Goal: Information Seeking & Learning: Find specific fact

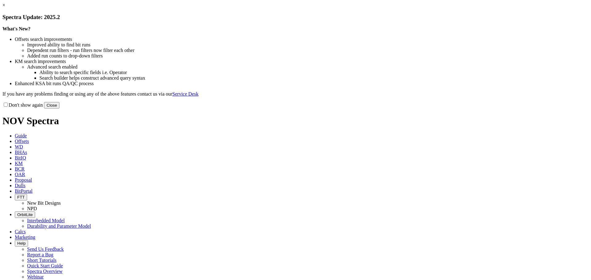
click at [59, 109] on button "Close" at bounding box center [51, 105] width 15 height 6
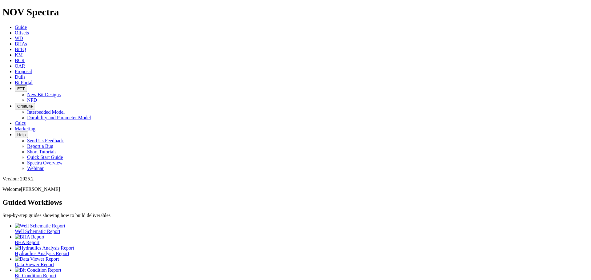
click at [29, 30] on span "Offsets" at bounding box center [22, 32] width 14 height 5
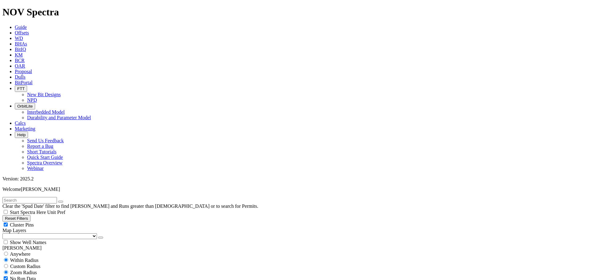
click at [62, 222] on div "Cluster Pins" at bounding box center [295, 225] width 586 height 6
checkbox input "false"
click at [36, 233] on select "US Counties Alberta, CA Townships British Columbia, CA Townships British Columb…" at bounding box center [49, 236] width 94 height 6
click at [5, 233] on select "US Counties Alberta, CA Townships British Columbia, CA Townships British Columb…" at bounding box center [49, 236] width 94 height 6
click at [35, 197] on input "text" at bounding box center [29, 200] width 54 height 6
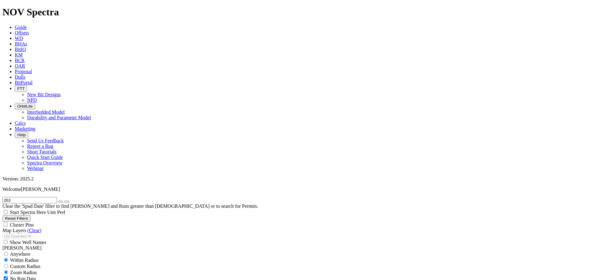
type input "263"
click at [67, 202] on icon "submit" at bounding box center [67, 202] width 0 height 0
drag, startPoint x: 10, startPoint y: 210, endPoint x: 4, endPoint y: 210, distance: 5.8
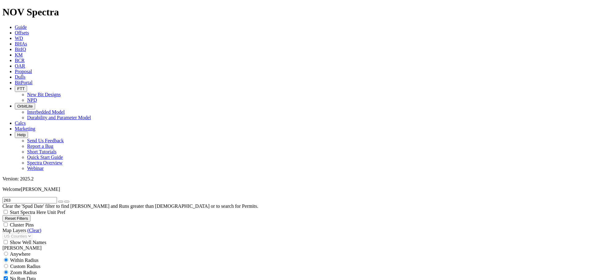
type input "2/19/25"
drag, startPoint x: 16, startPoint y: 28, endPoint x: 3, endPoint y: 26, distance: 12.7
click at [2, 197] on form "263" at bounding box center [295, 200] width 586 height 6
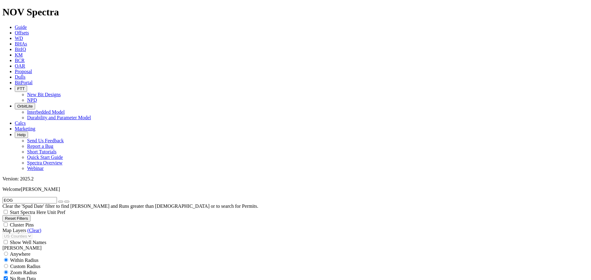
scroll to position [1270, 0]
type input "EOG"
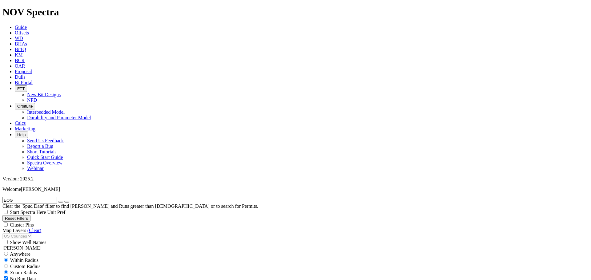
click at [61, 202] on icon "button" at bounding box center [61, 202] width 0 height 0
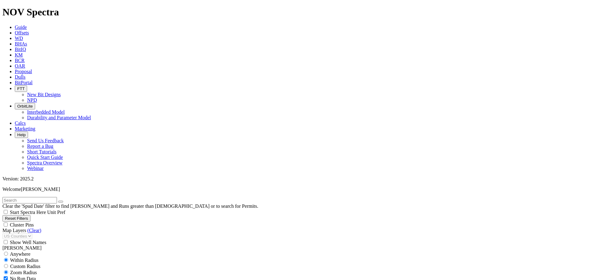
scroll to position [3378, 0]
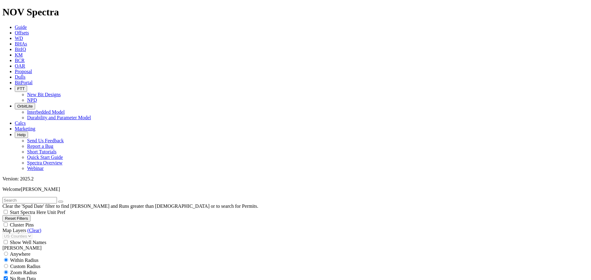
scroll to position [278, 0]
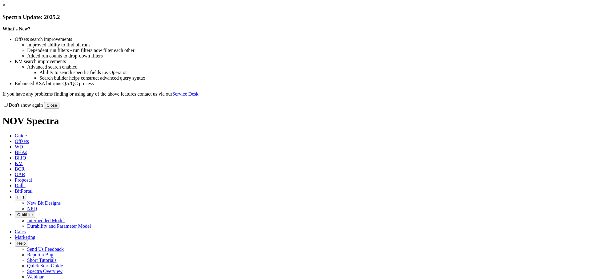
click at [59, 109] on button "Close" at bounding box center [51, 105] width 15 height 6
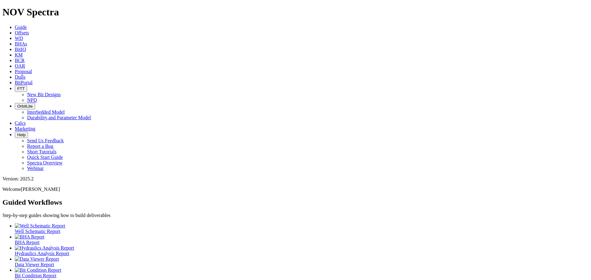
click at [29, 30] on span "Offsets" at bounding box center [22, 32] width 14 height 5
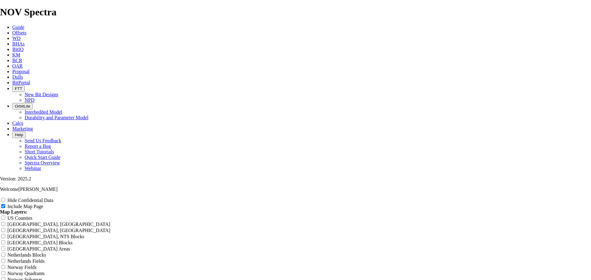
scroll to position [790, 0]
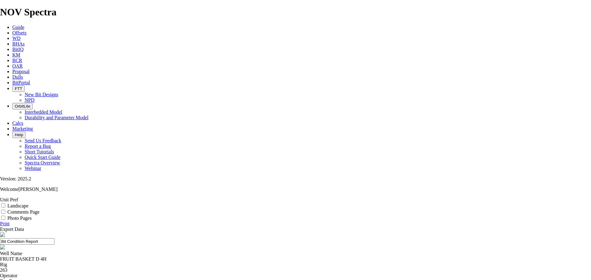
scroll to position [75, 0]
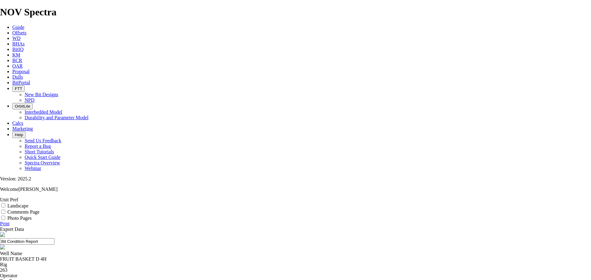
scroll to position [0, 0]
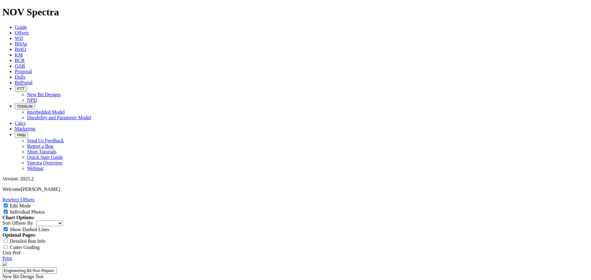
select select "New Bit Design"
select select "number:0"
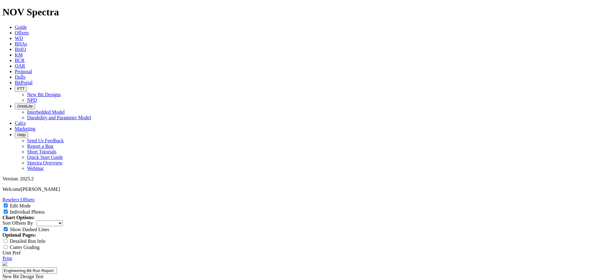
drag, startPoint x: 312, startPoint y: 159, endPoint x: 314, endPoint y: 164, distance: 5.8
drag, startPoint x: 315, startPoint y: 163, endPoint x: 319, endPoint y: 163, distance: 4.0
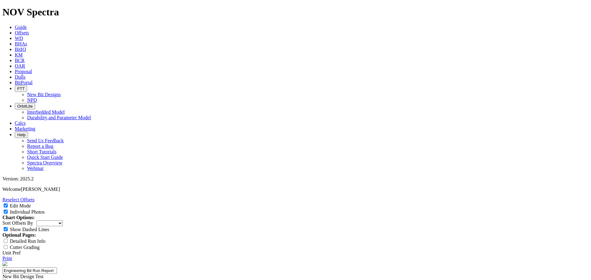
drag, startPoint x: 352, startPoint y: 163, endPoint x: 362, endPoint y: 167, distance: 11.1
drag, startPoint x: 308, startPoint y: 163, endPoint x: 317, endPoint y: 164, distance: 9.6
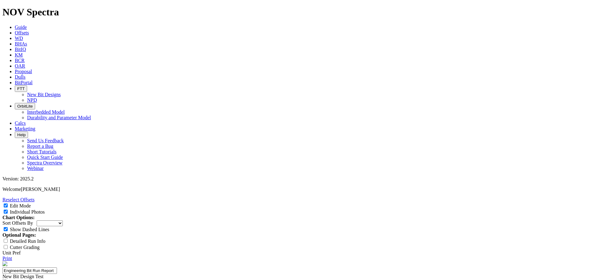
drag, startPoint x: 353, startPoint y: 162, endPoint x: 361, endPoint y: 174, distance: 14.8
drag, startPoint x: 377, startPoint y: 158, endPoint x: 376, endPoint y: 162, distance: 4.0
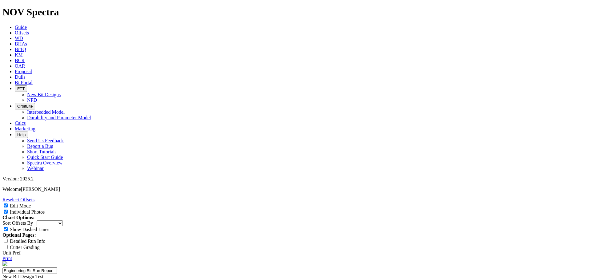
drag, startPoint x: 370, startPoint y: 164, endPoint x: 371, endPoint y: 169, distance: 5.0
drag, startPoint x: 313, startPoint y: 163, endPoint x: 314, endPoint y: 166, distance: 3.6
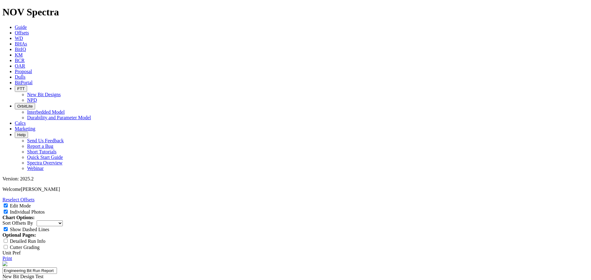
drag, startPoint x: 357, startPoint y: 239, endPoint x: 356, endPoint y: 248, distance: 8.3
drag, startPoint x: 375, startPoint y: 241, endPoint x: 405, endPoint y: 248, distance: 31.0
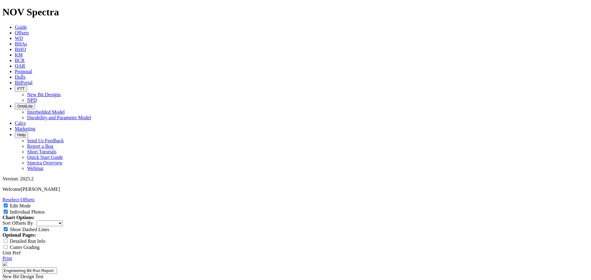
drag, startPoint x: 299, startPoint y: 230, endPoint x: 353, endPoint y: 243, distance: 55.5
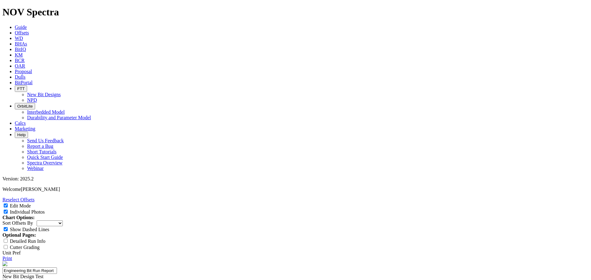
drag, startPoint x: 299, startPoint y: 228, endPoint x: 353, endPoint y: 247, distance: 57.9
paste textarea "mm gauge cutters may show slight wear, but since they are tip-ground it can be …"
type textarea "The C/N/S look good with minimal to no wear. The 13 mm gauge cutters may show s…"
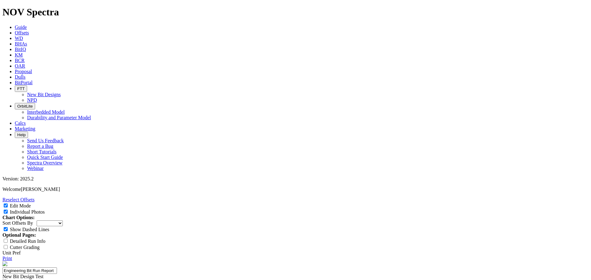
type input "E"
paste input "25-0307"
type input "25-0307"
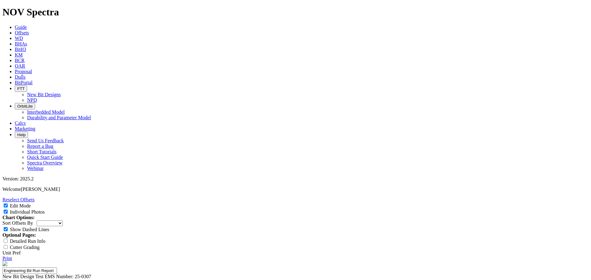
click at [12, 256] on link "Print" at bounding box center [7, 258] width 10 height 5
drag, startPoint x: 220, startPoint y: 145, endPoint x: 255, endPoint y: 158, distance: 36.9
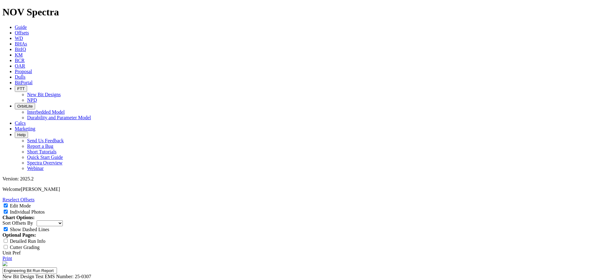
scroll to position [0, 0]
type textarea "Drill the curve-lateral section with needed build rates and efficient tracking …"
drag, startPoint x: 365, startPoint y: 150, endPoint x: 349, endPoint y: 152, distance: 16.4
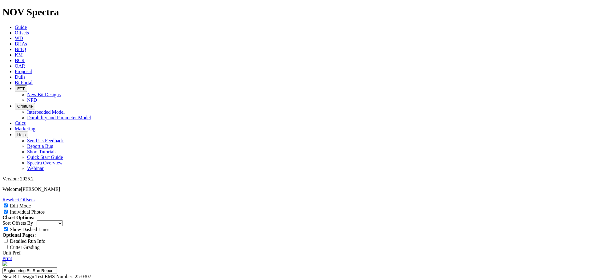
type input "170.9"
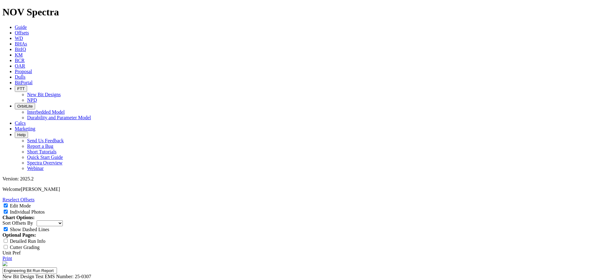
type input "One of the longest and fastest runs in county!"
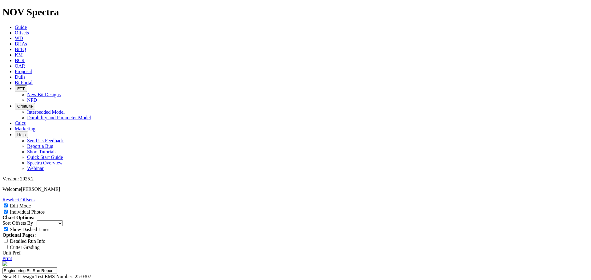
click at [12, 256] on link "Print" at bounding box center [7, 258] width 10 height 5
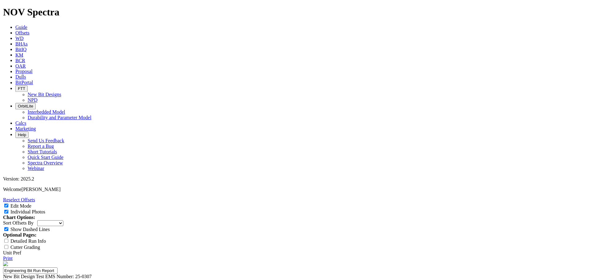
scroll to position [574, 0]
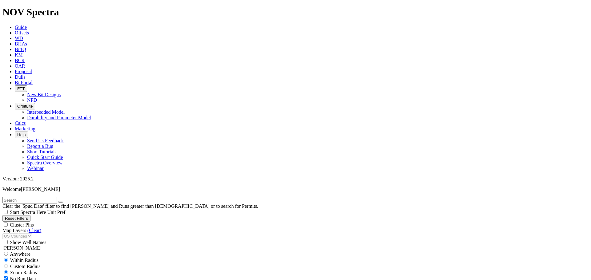
scroll to position [278, 0]
click at [44, 197] on input "text" at bounding box center [29, 200] width 54 height 6
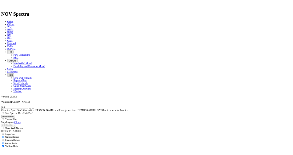
scroll to position [321, 0]
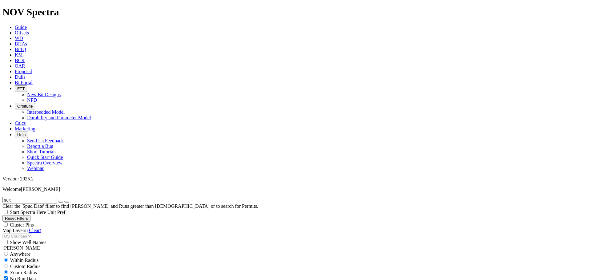
type input "fruit"
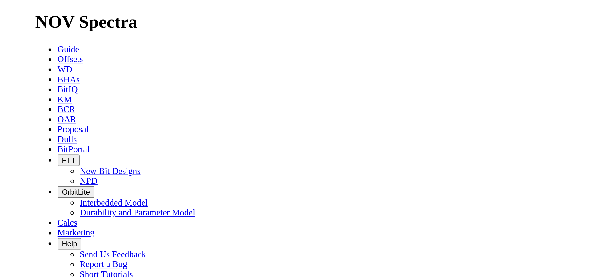
scroll to position [321, 0]
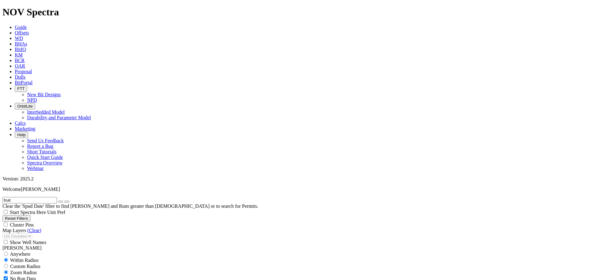
drag, startPoint x: 521, startPoint y: 196, endPoint x: 528, endPoint y: 196, distance: 7.7
